Goal: Information Seeking & Learning: Learn about a topic

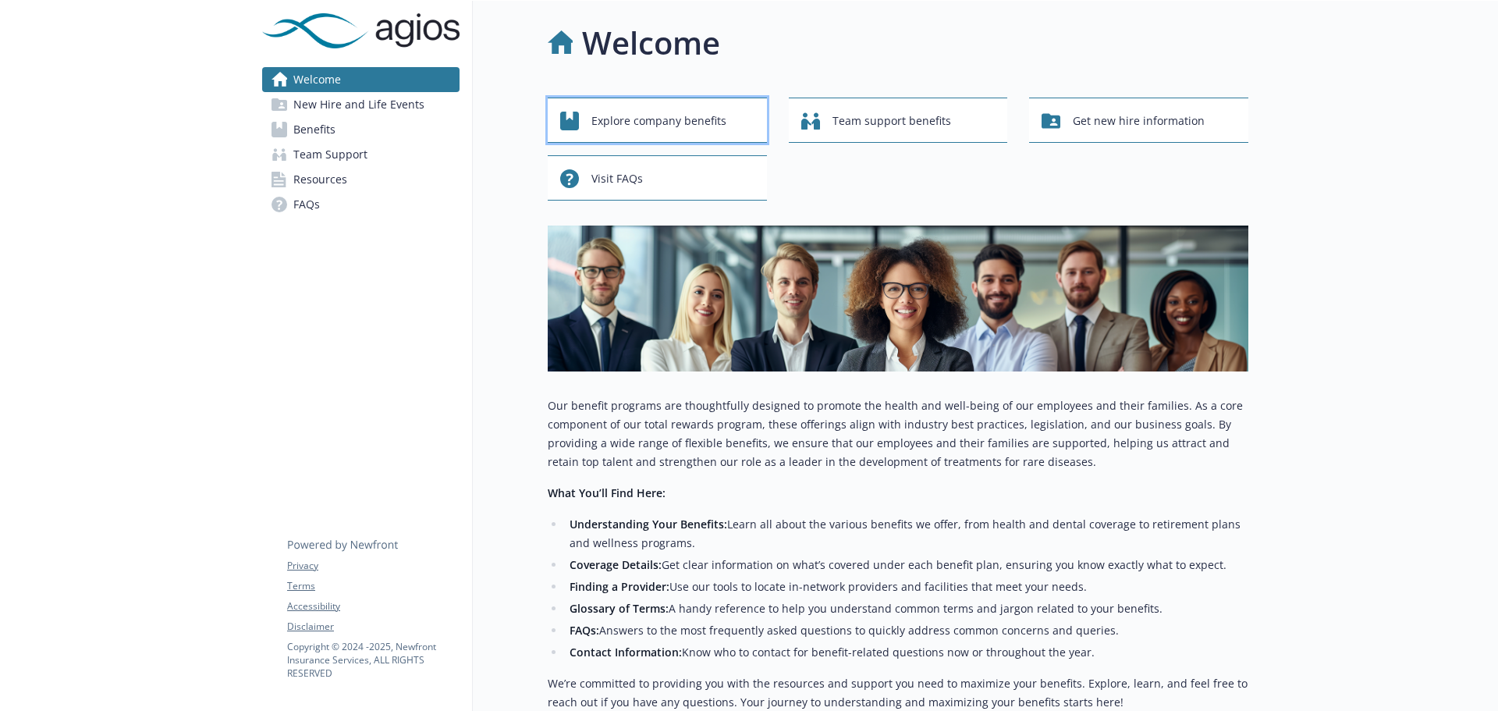
click at [632, 126] on span "Explore company benefits" at bounding box center [659, 121] width 135 height 30
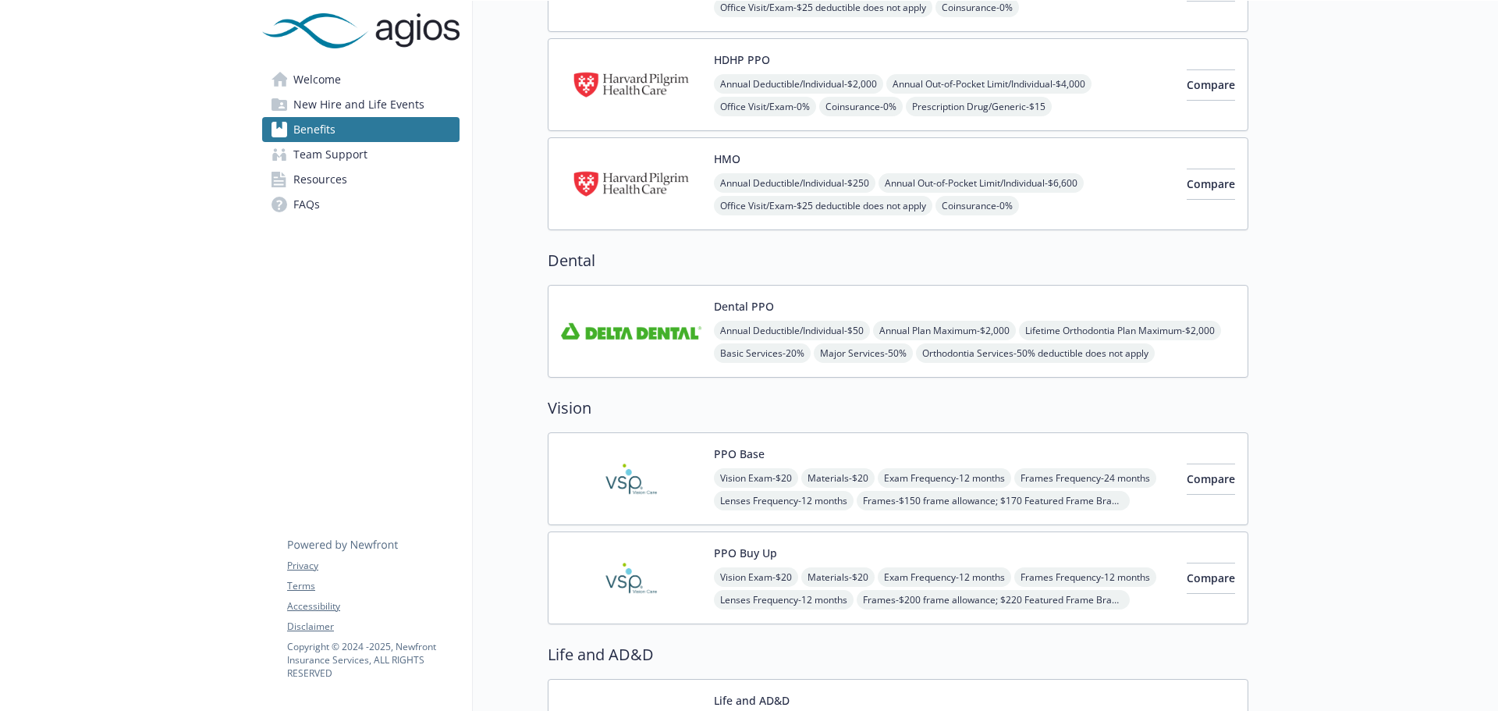
click at [625, 299] on img at bounding box center [631, 331] width 140 height 66
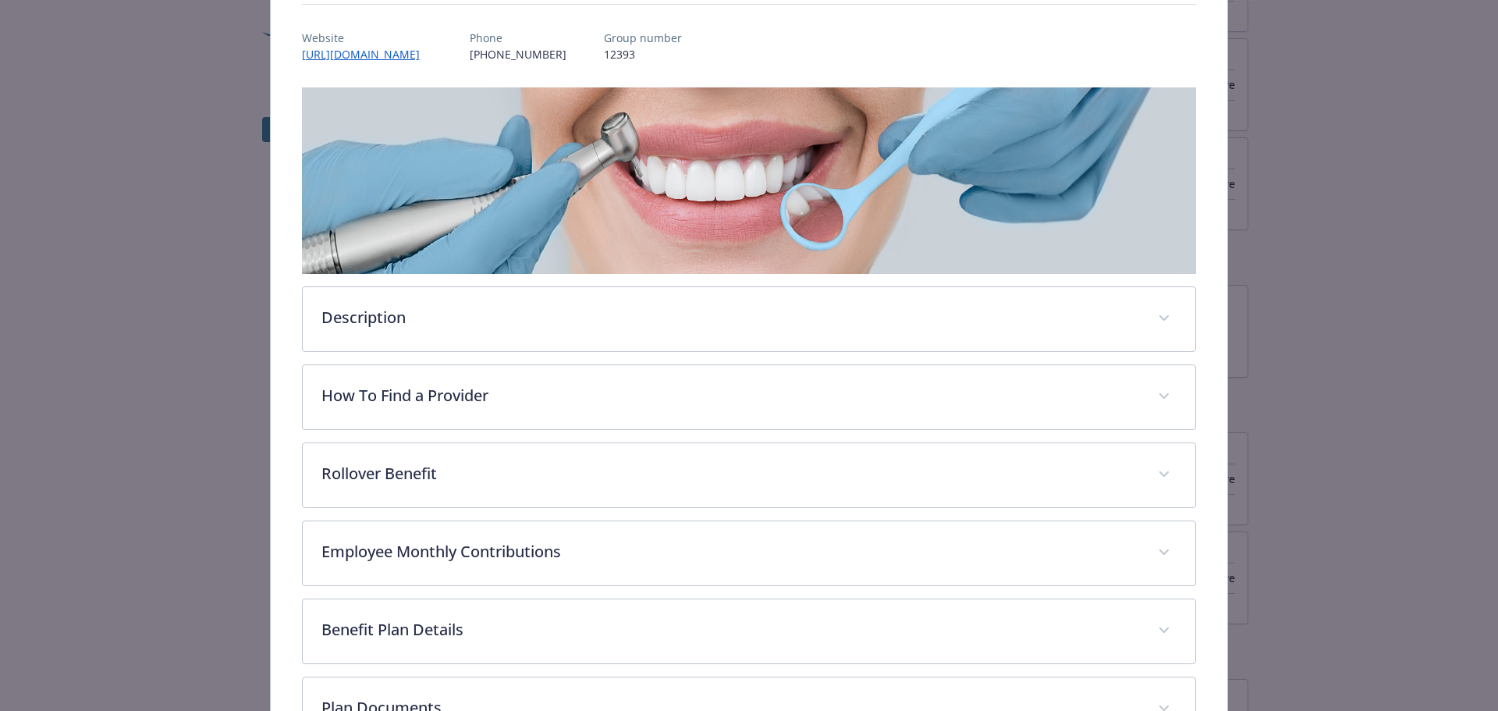
scroll to position [203, 0]
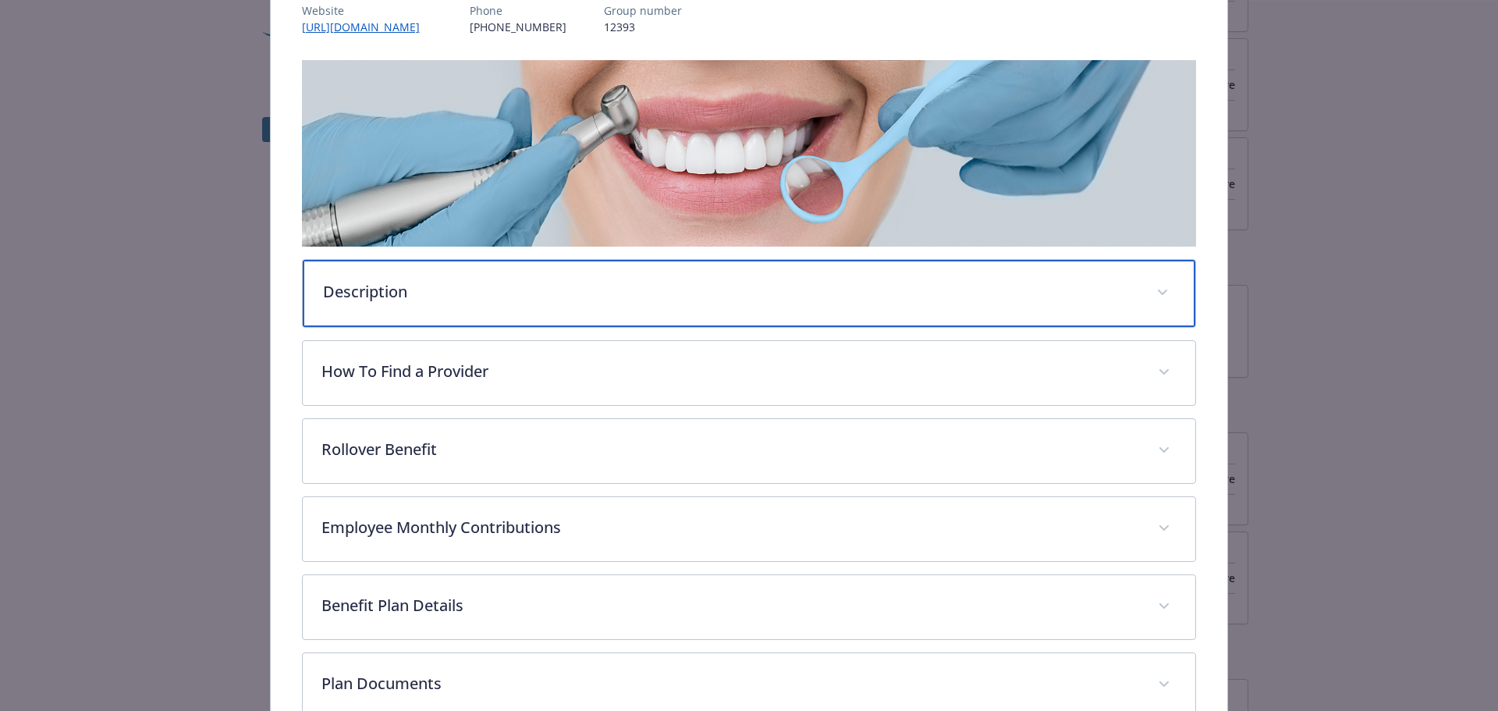
click at [436, 297] on p "Description" at bounding box center [731, 291] width 816 height 23
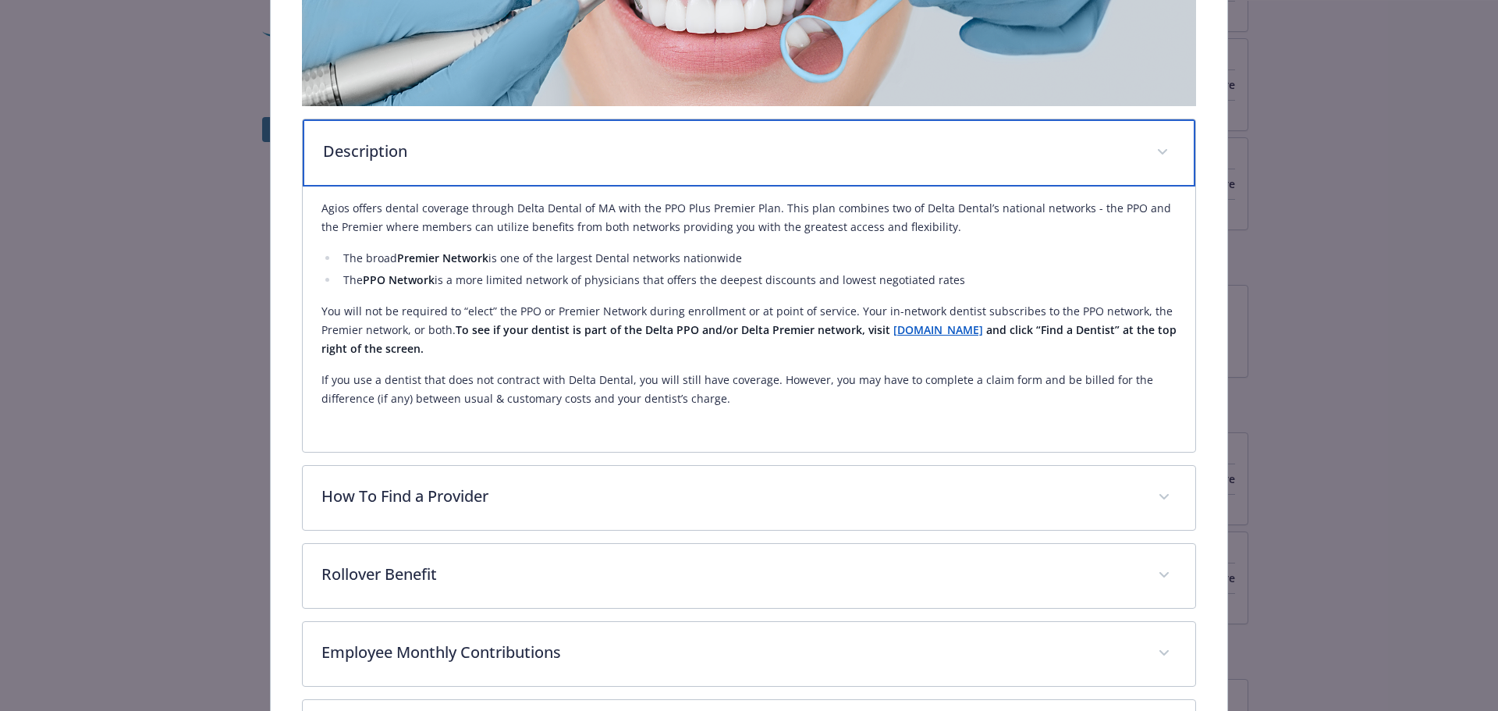
scroll to position [359, 0]
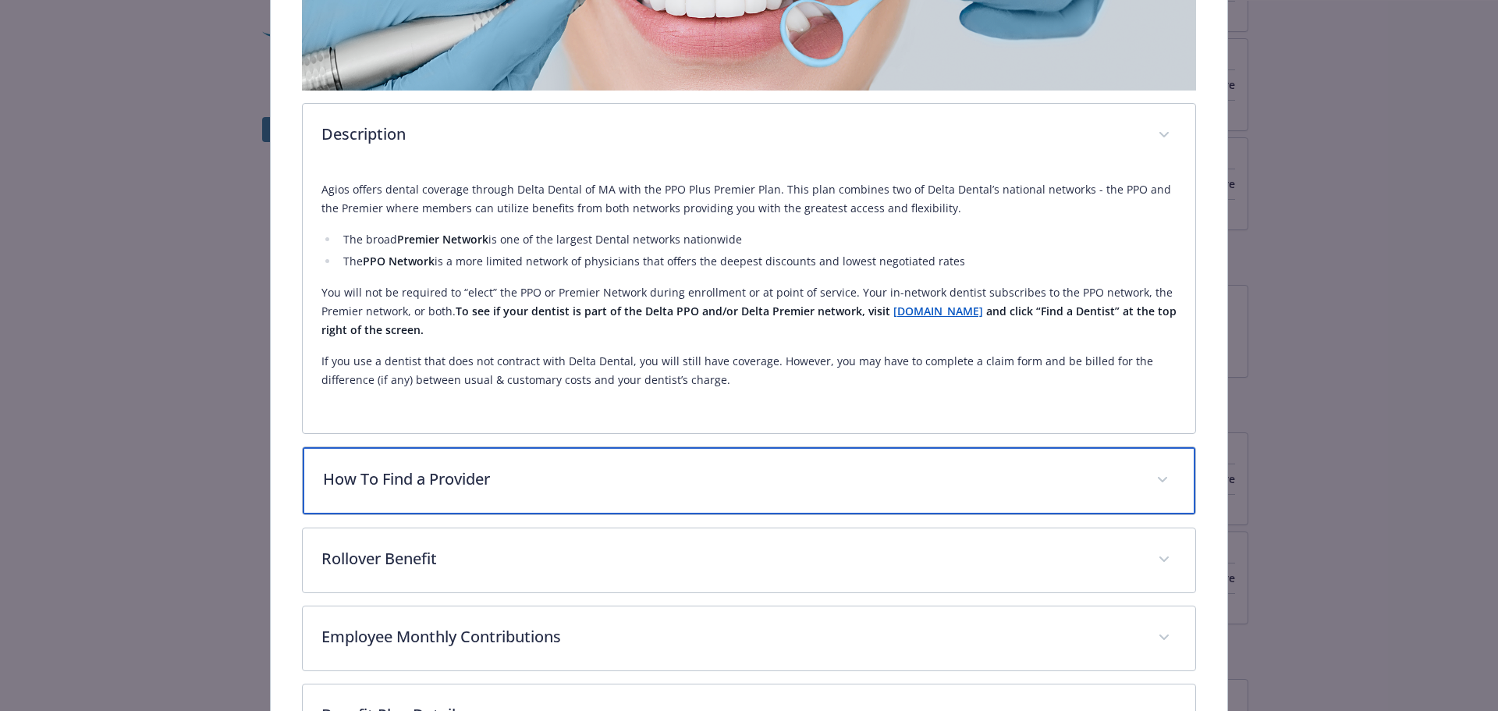
click at [461, 483] on p "How To Find a Provider" at bounding box center [731, 478] width 816 height 23
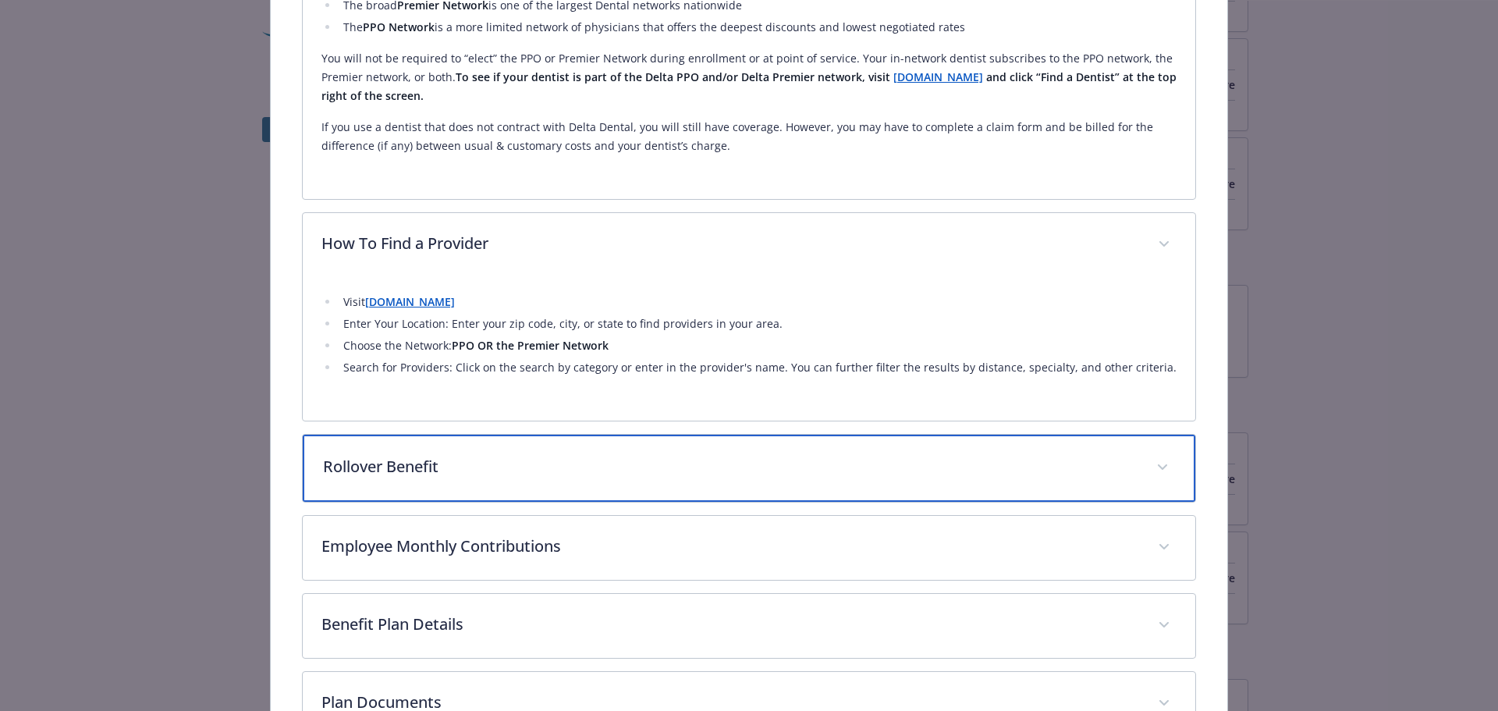
click at [460, 474] on p "Rollover Benefit" at bounding box center [731, 466] width 816 height 23
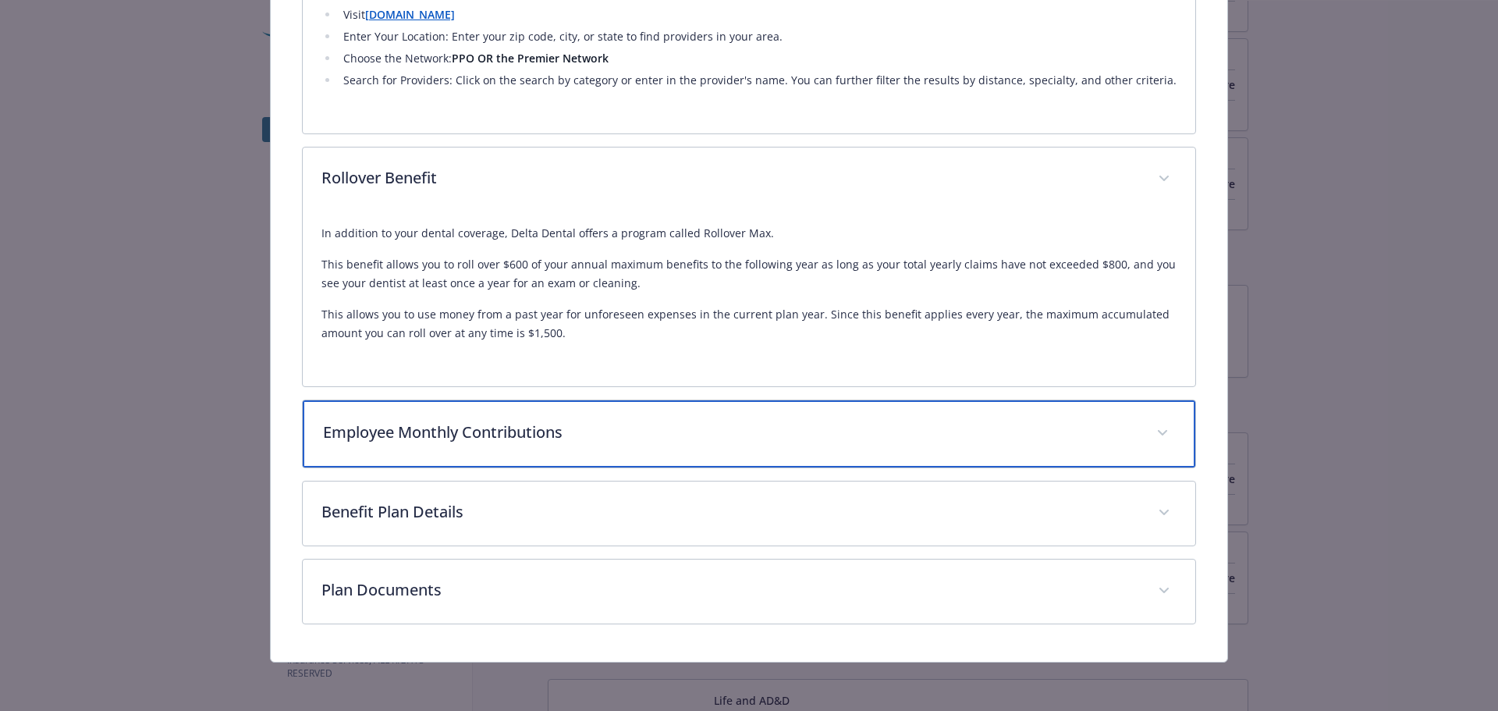
click at [454, 419] on div "Employee Monthly Contributions" at bounding box center [750, 433] width 894 height 67
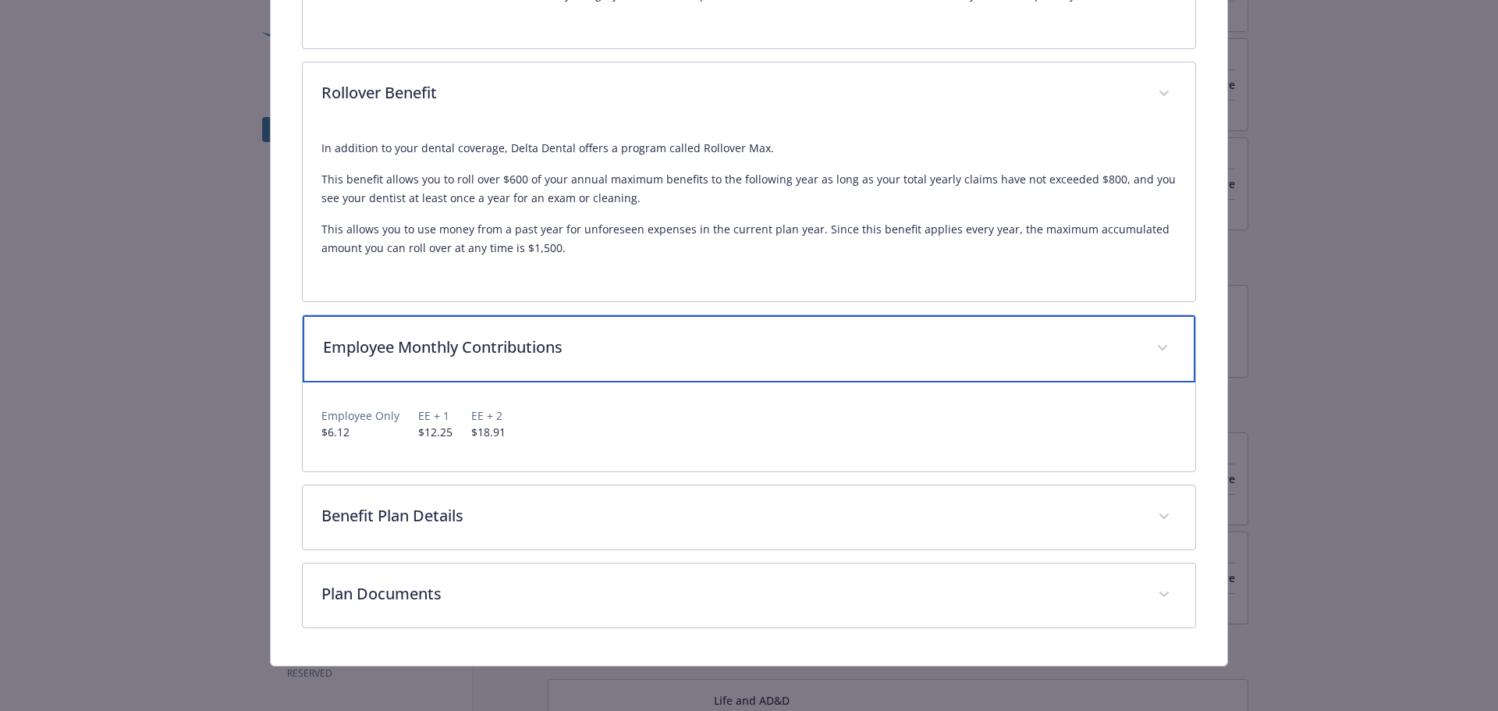
scroll to position [969, 0]
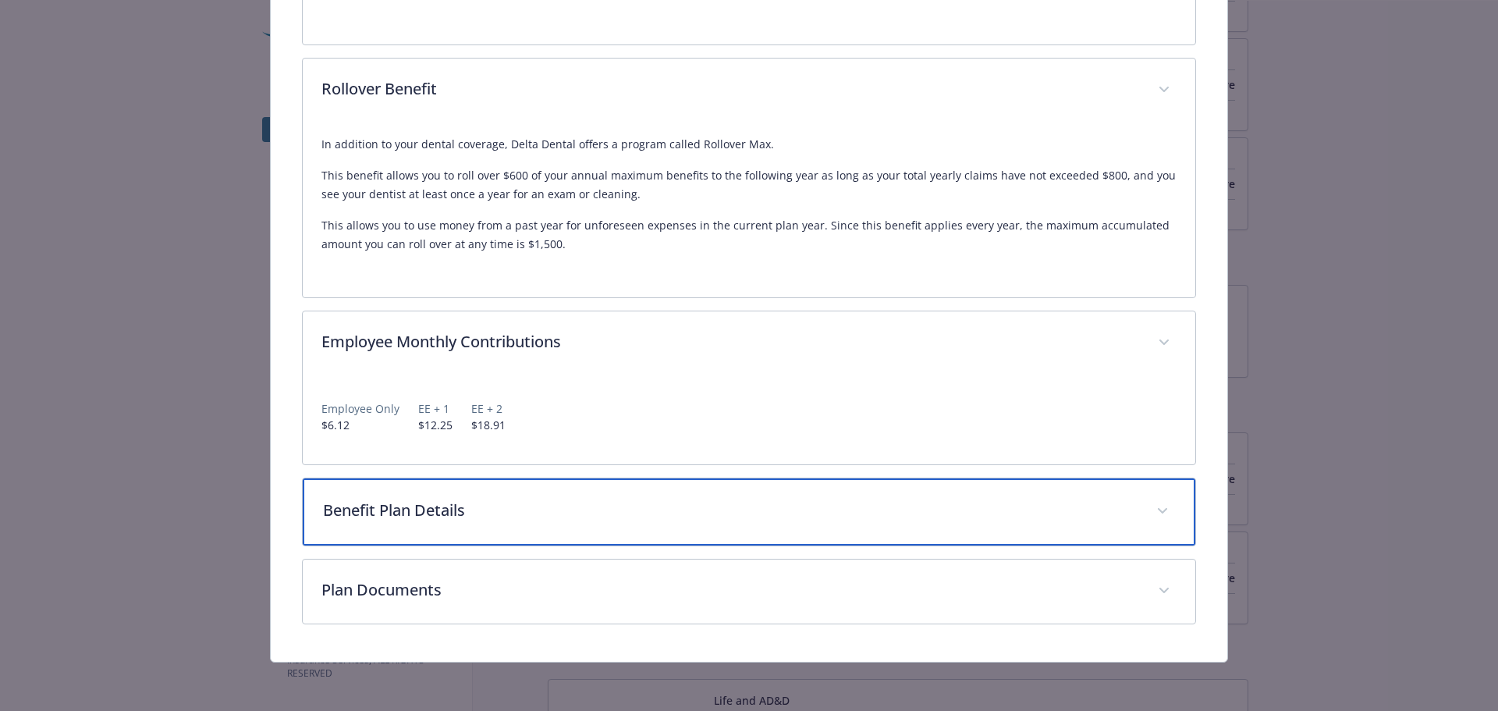
click at [453, 502] on p "Benefit Plan Details" at bounding box center [731, 510] width 816 height 23
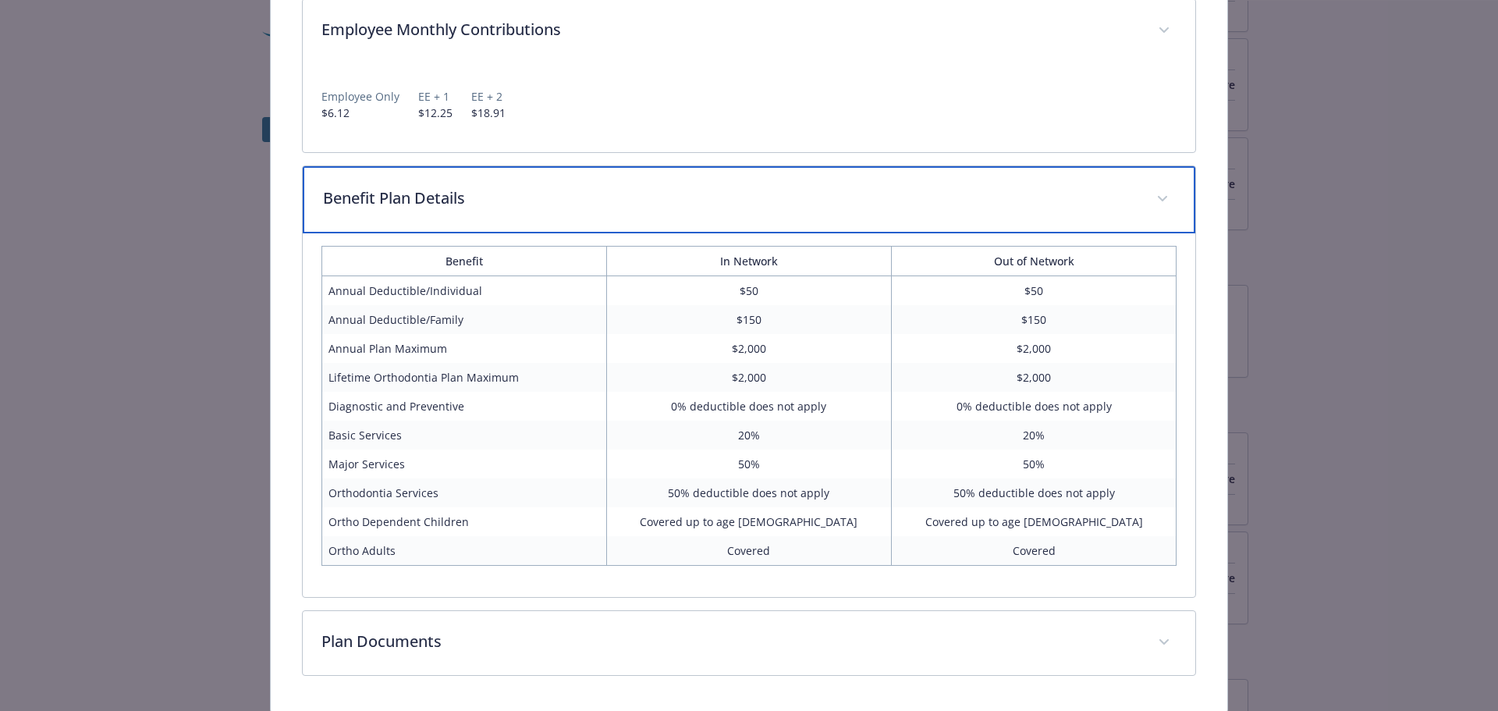
scroll to position [1333, 0]
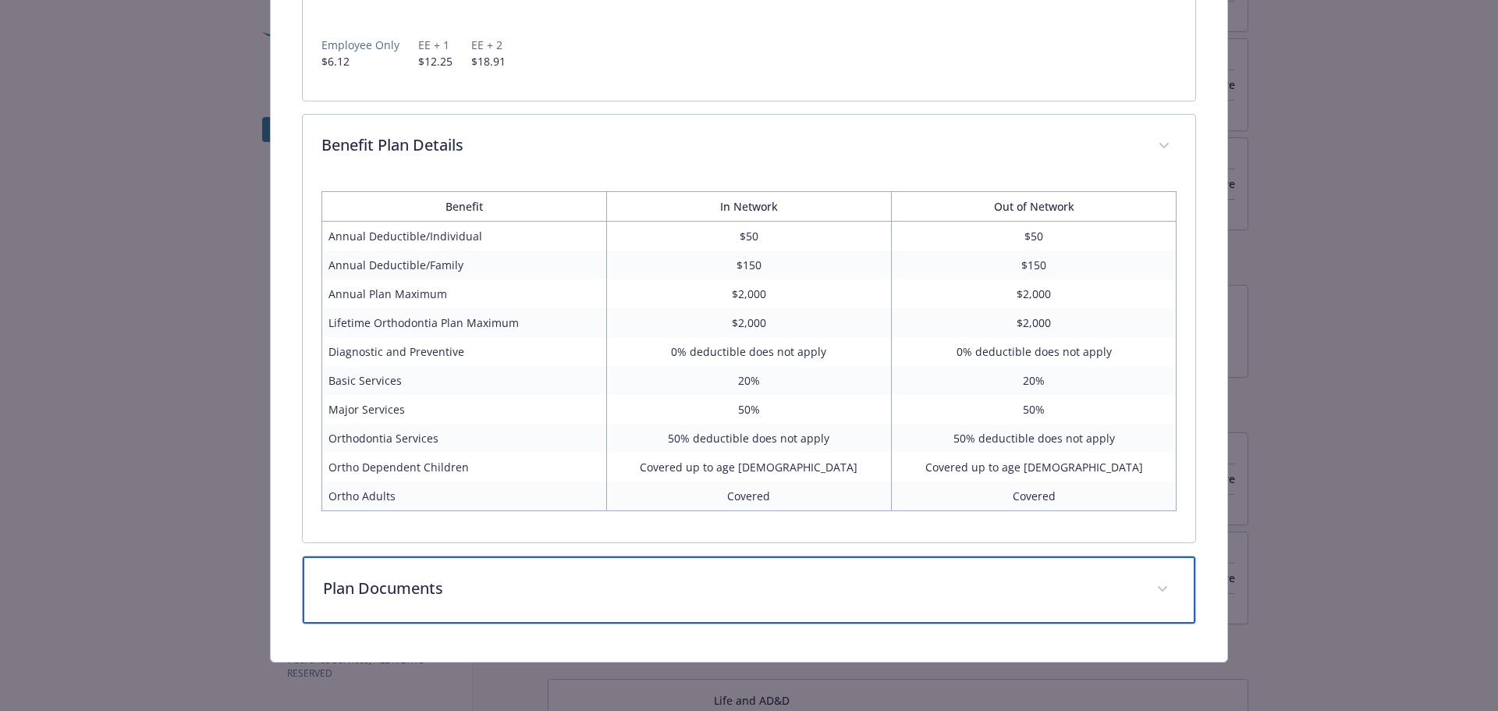
click at [424, 594] on p "Plan Documents" at bounding box center [731, 588] width 816 height 23
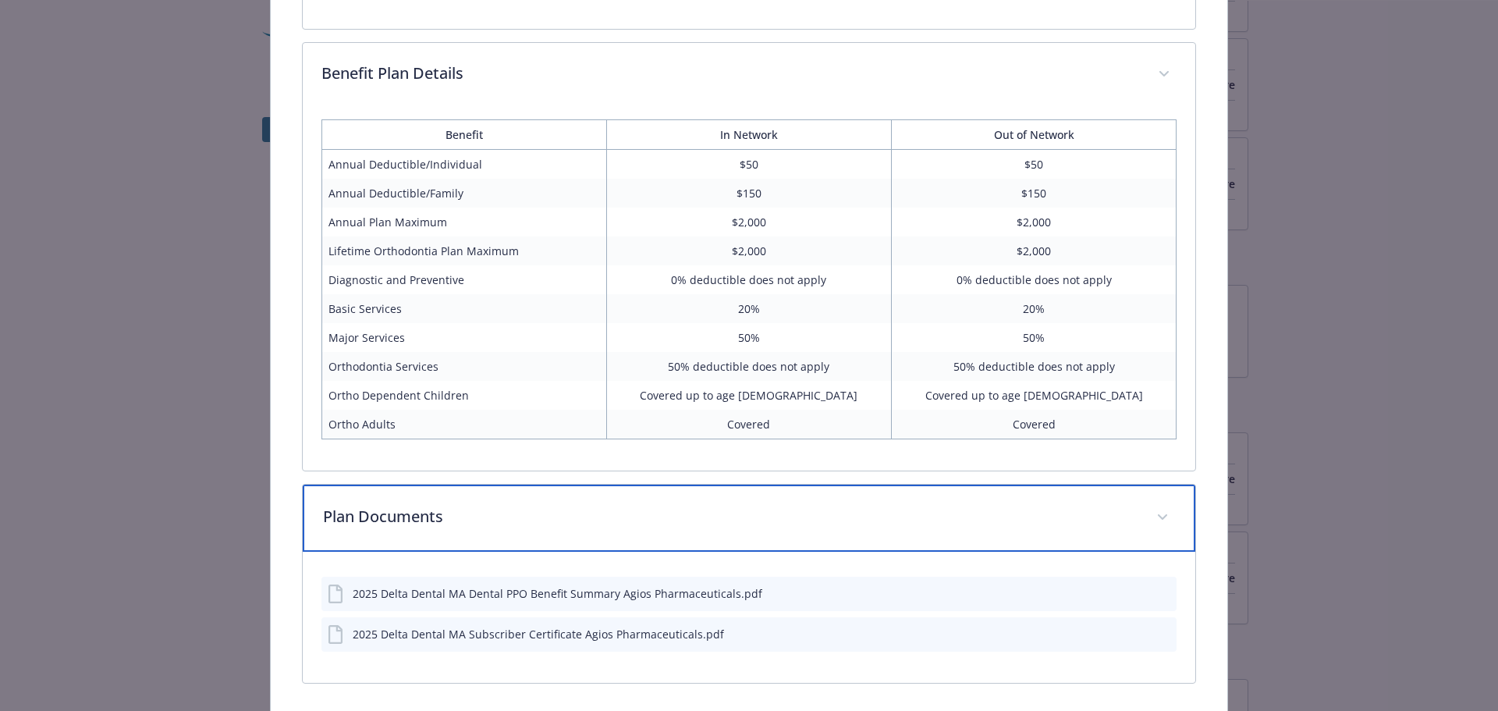
scroll to position [1464, 0]
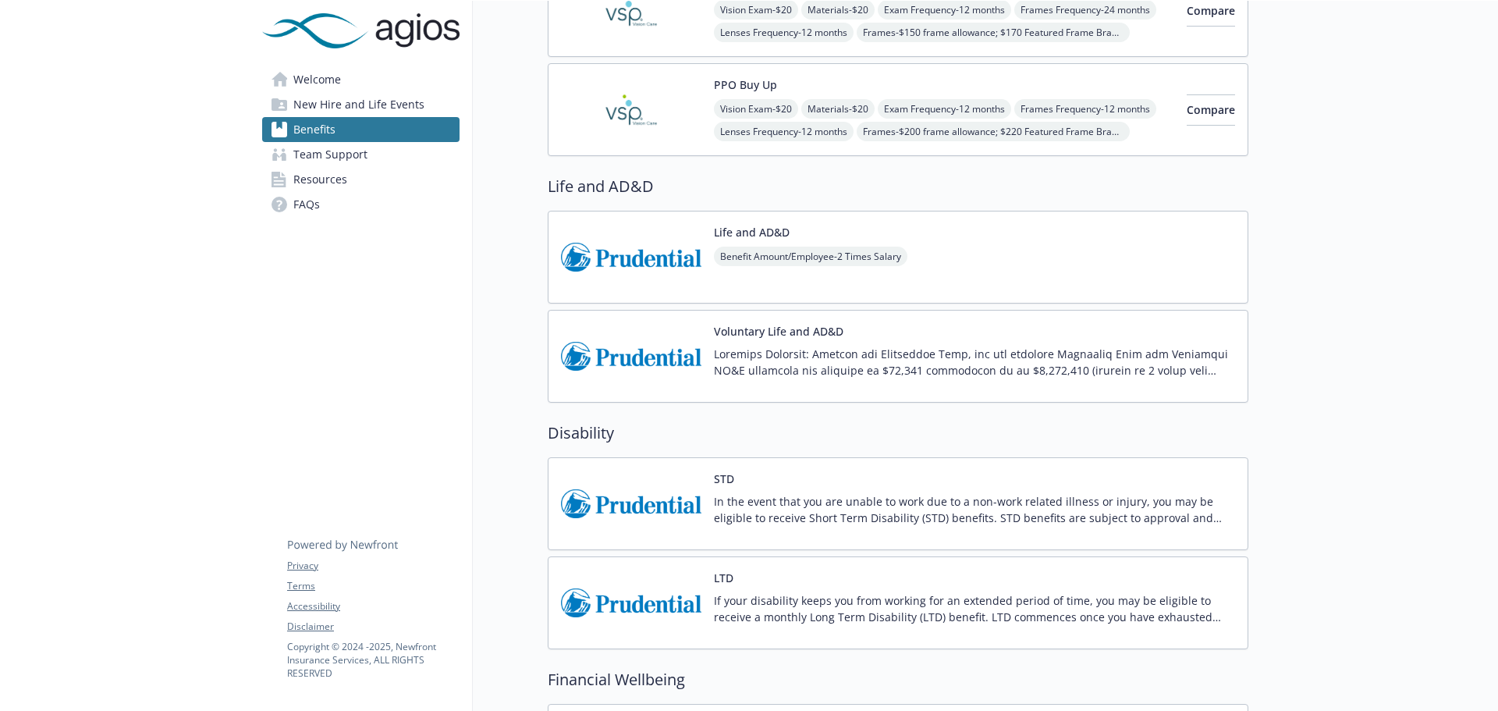
click at [311, 84] on span "Welcome" at bounding box center [317, 79] width 48 height 25
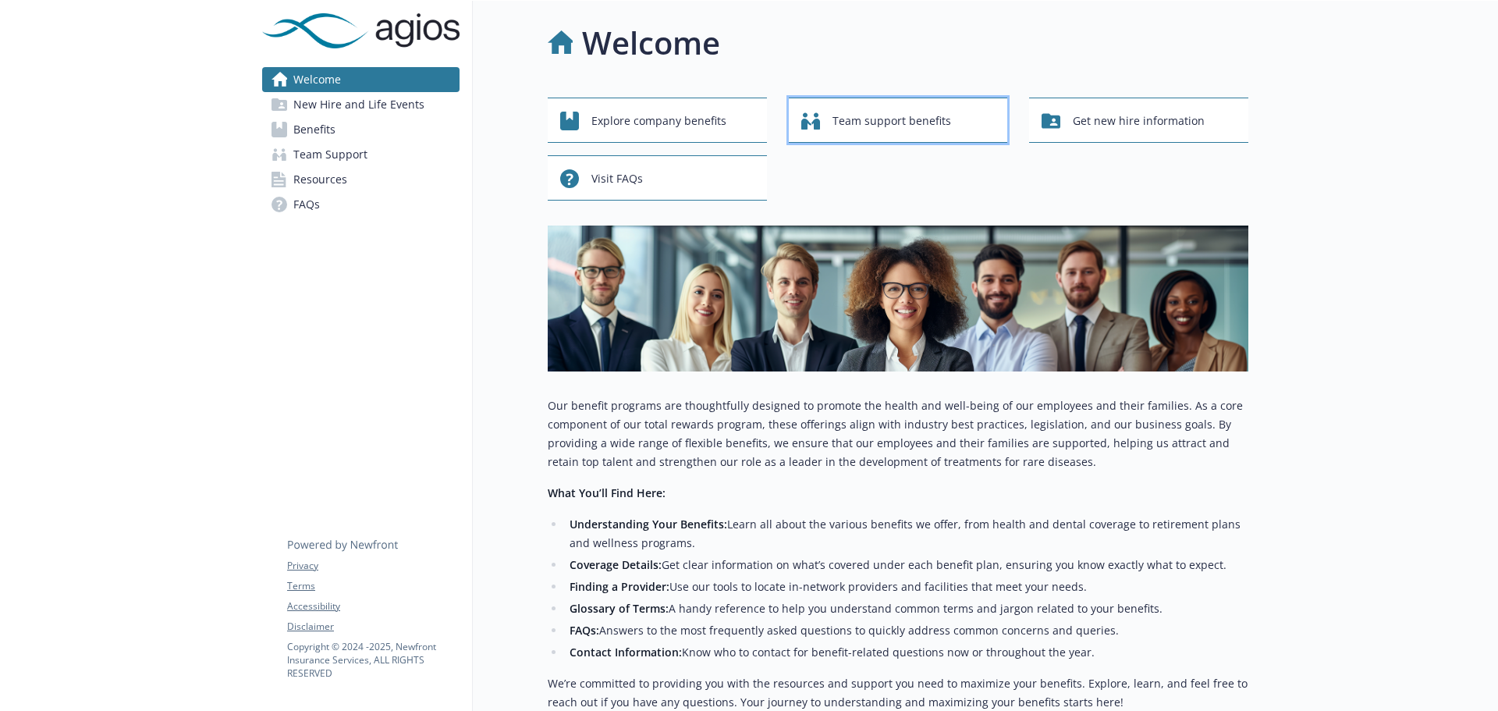
click at [874, 123] on span "Team support benefits" at bounding box center [892, 121] width 119 height 30
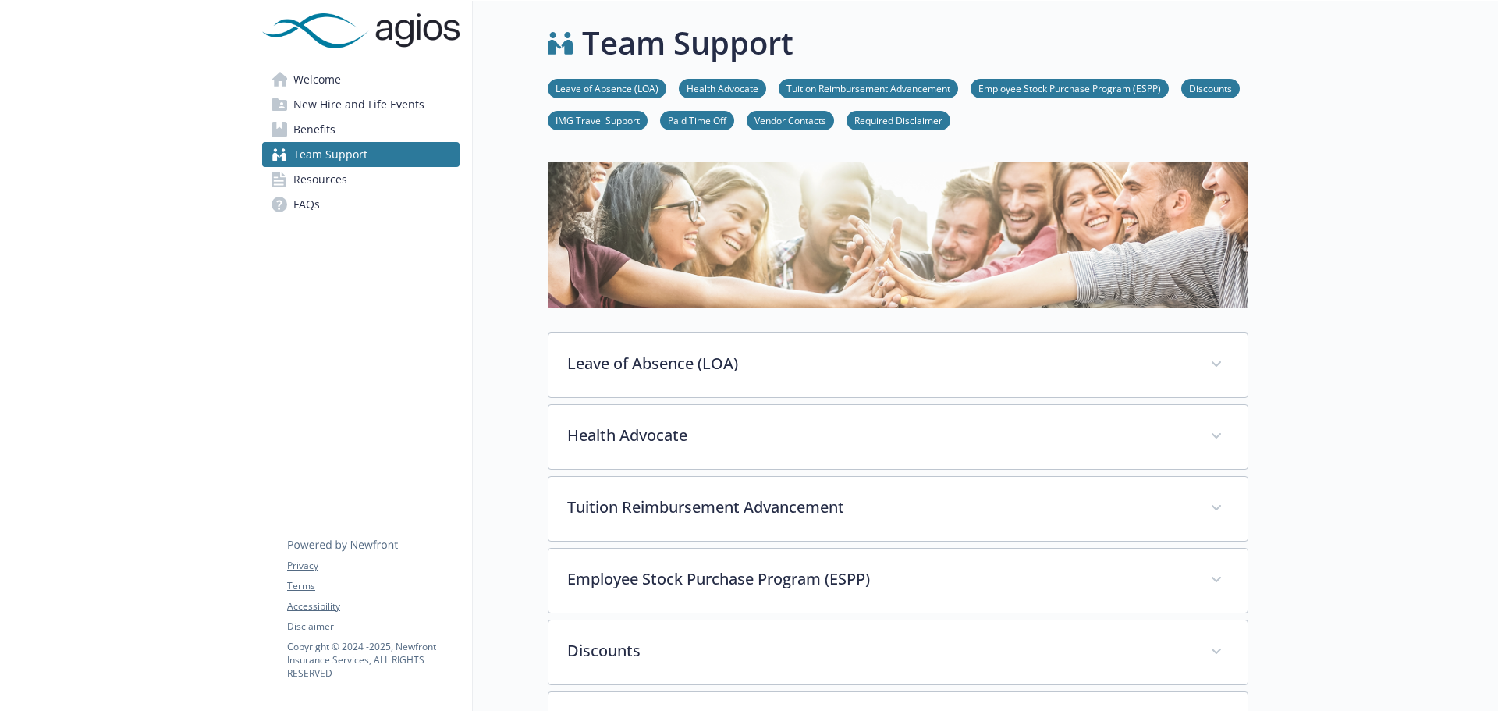
click at [312, 81] on span "Welcome" at bounding box center [317, 79] width 48 height 25
